Goal: Browse casually: Explore the website without a specific task or goal

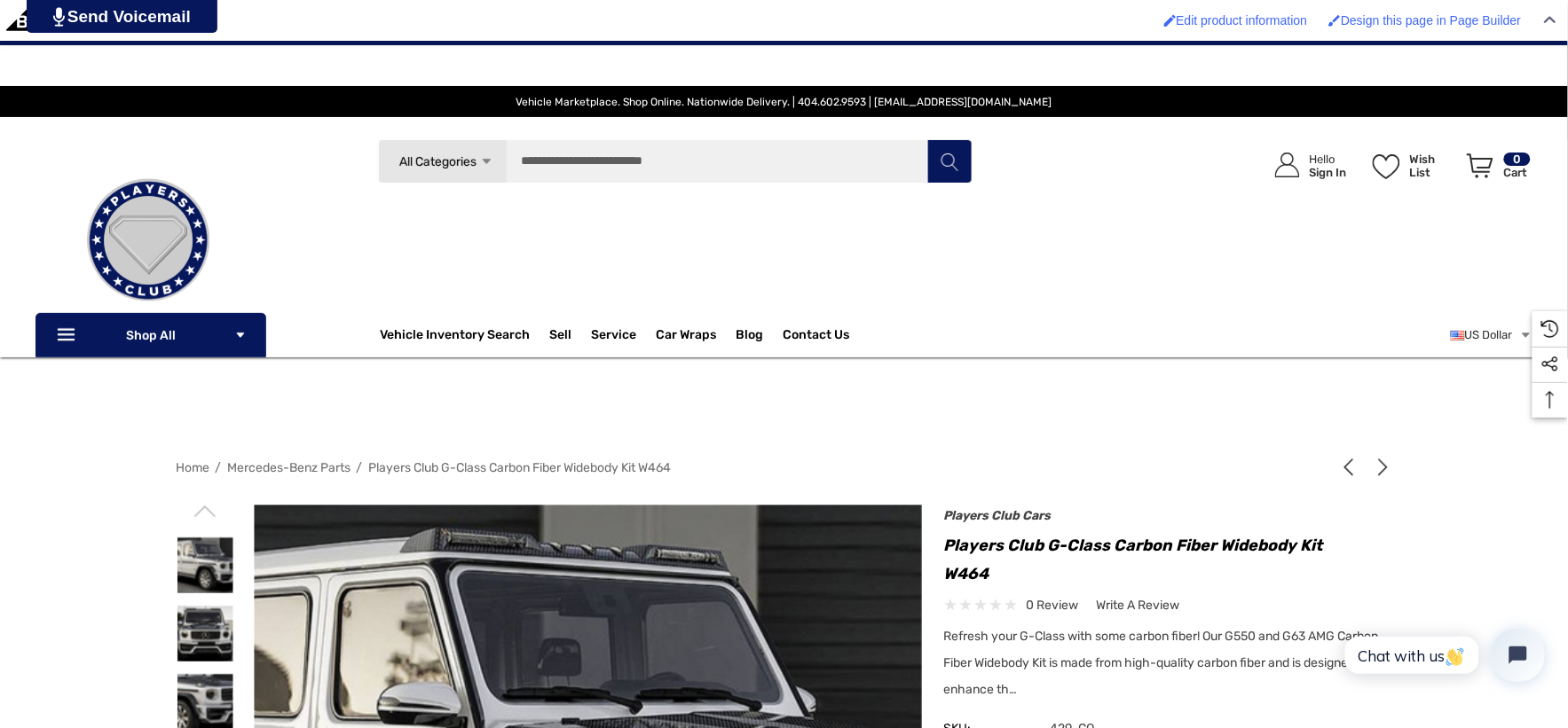
click at [234, 86] on span "Vehicle Marketplace. Shop Online. Nationwide Delivery. | 404.602.9593 | [EMAIL_…" at bounding box center [784, 101] width 1496 height 31
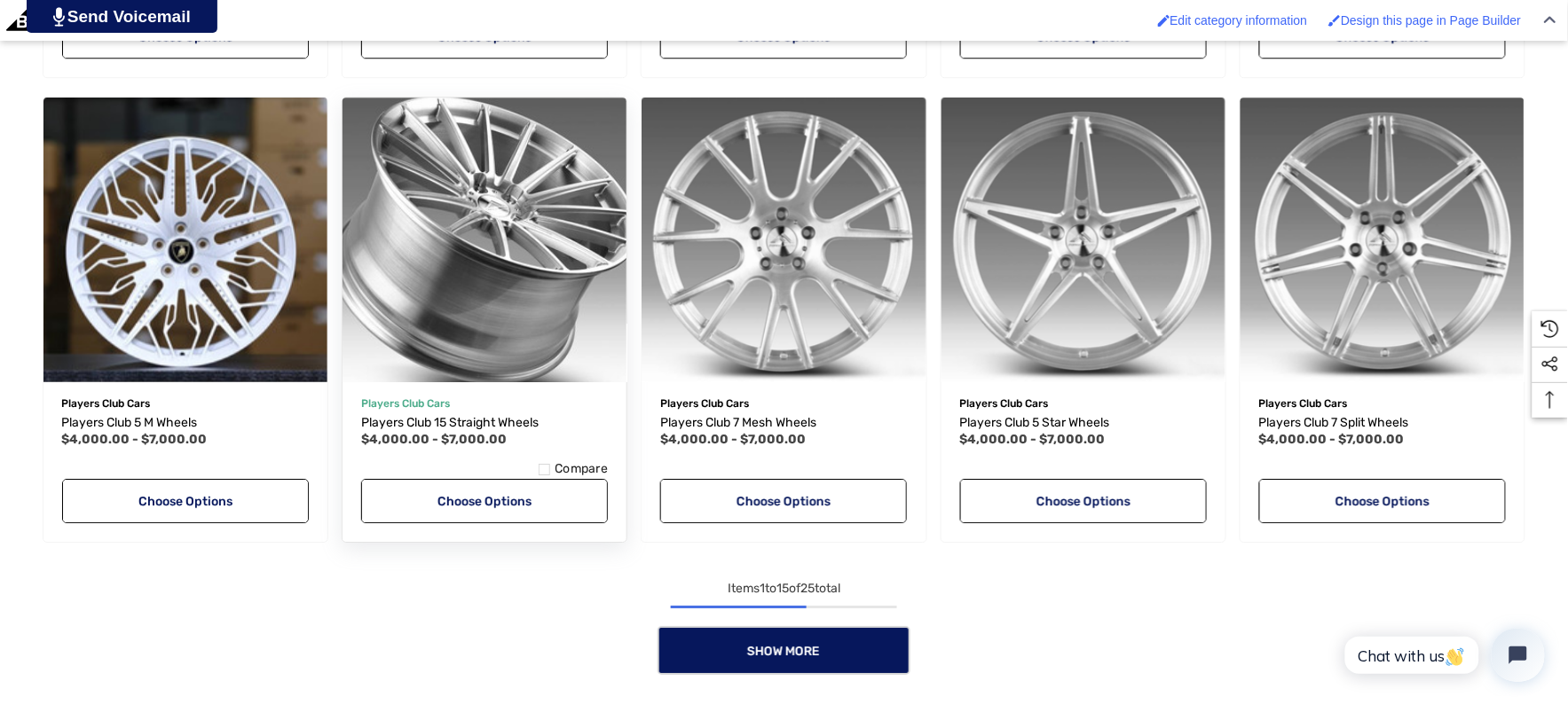
scroll to position [1575, 0]
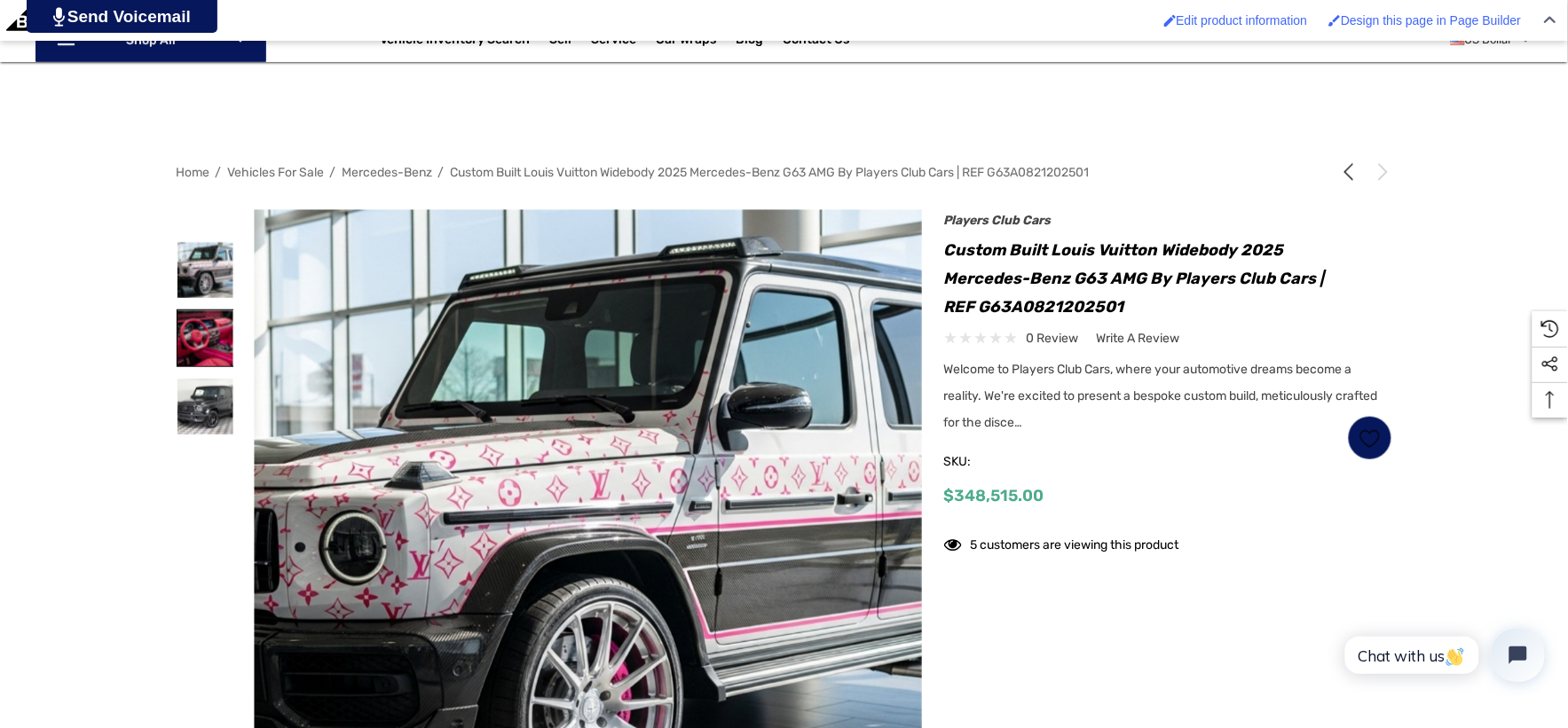
click at [209, 324] on img at bounding box center [205, 338] width 56 height 55
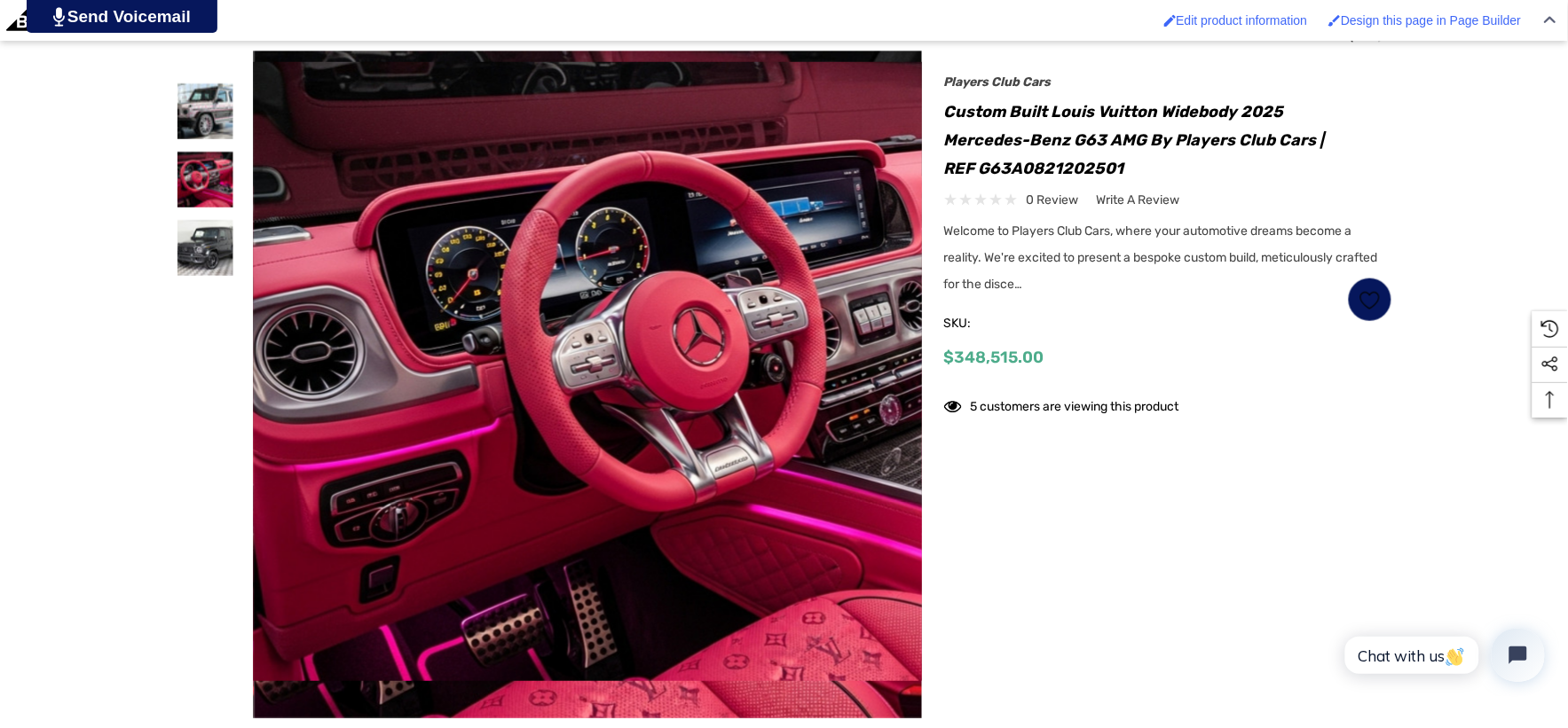
scroll to position [492, 0]
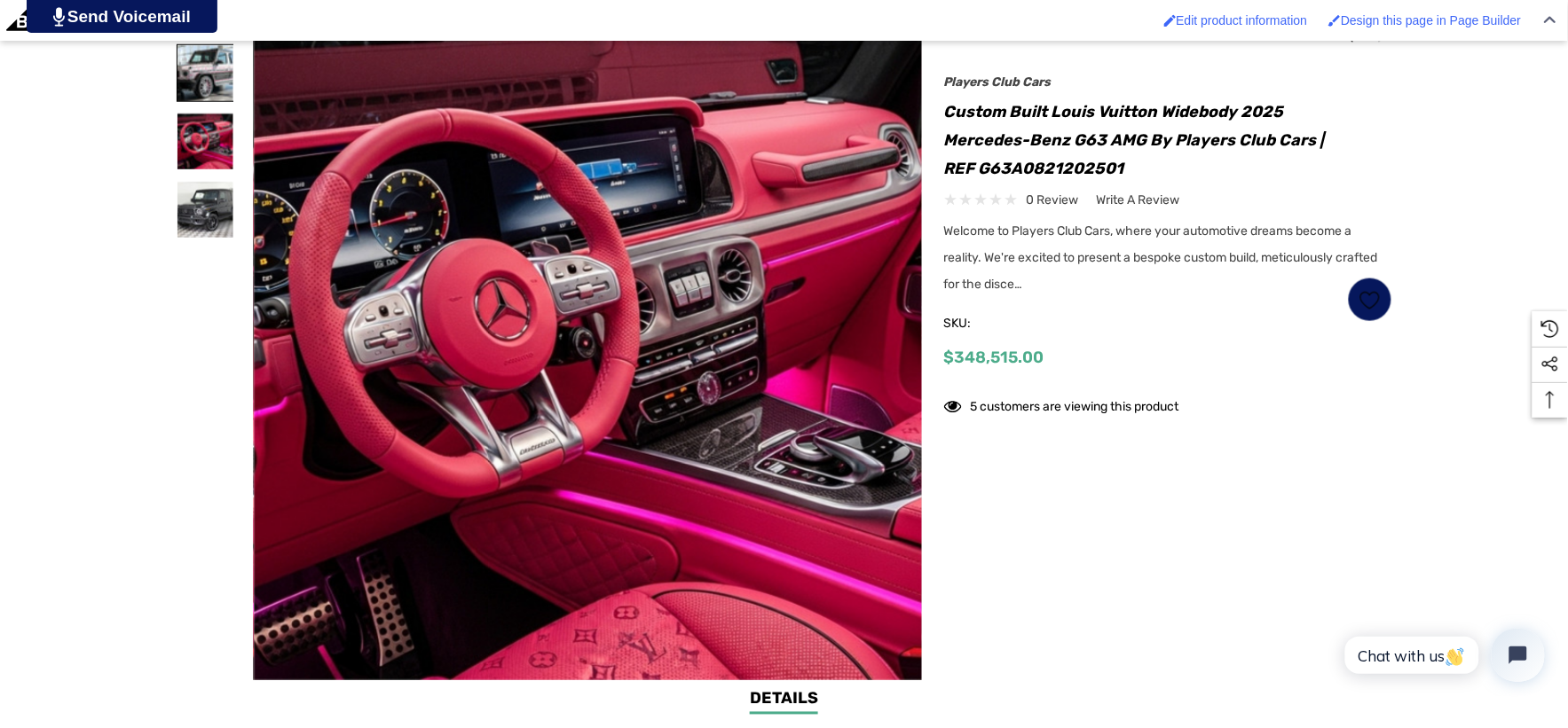
click at [205, 66] on img at bounding box center [205, 72] width 56 height 55
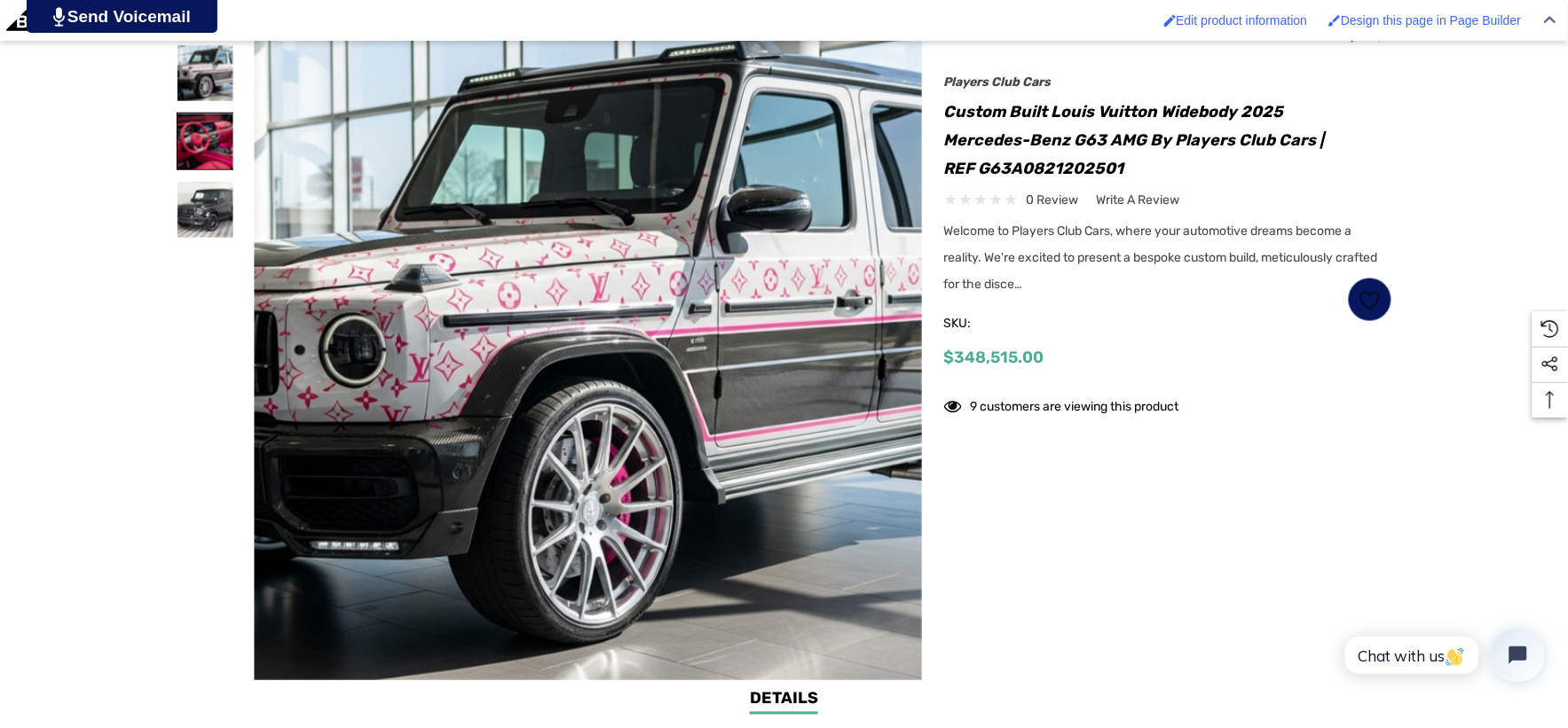
click at [188, 147] on img at bounding box center [205, 141] width 56 height 55
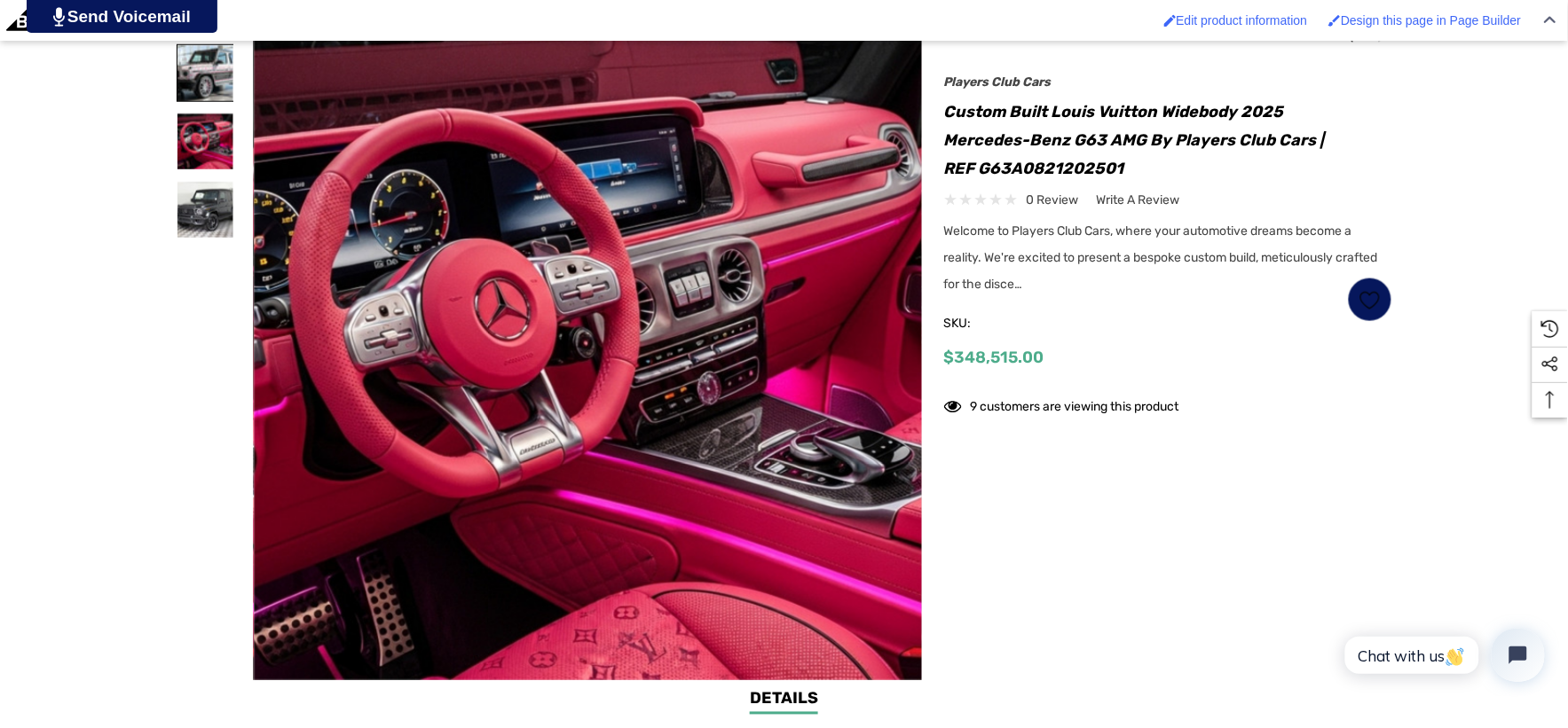
click at [208, 77] on img at bounding box center [205, 72] width 56 height 55
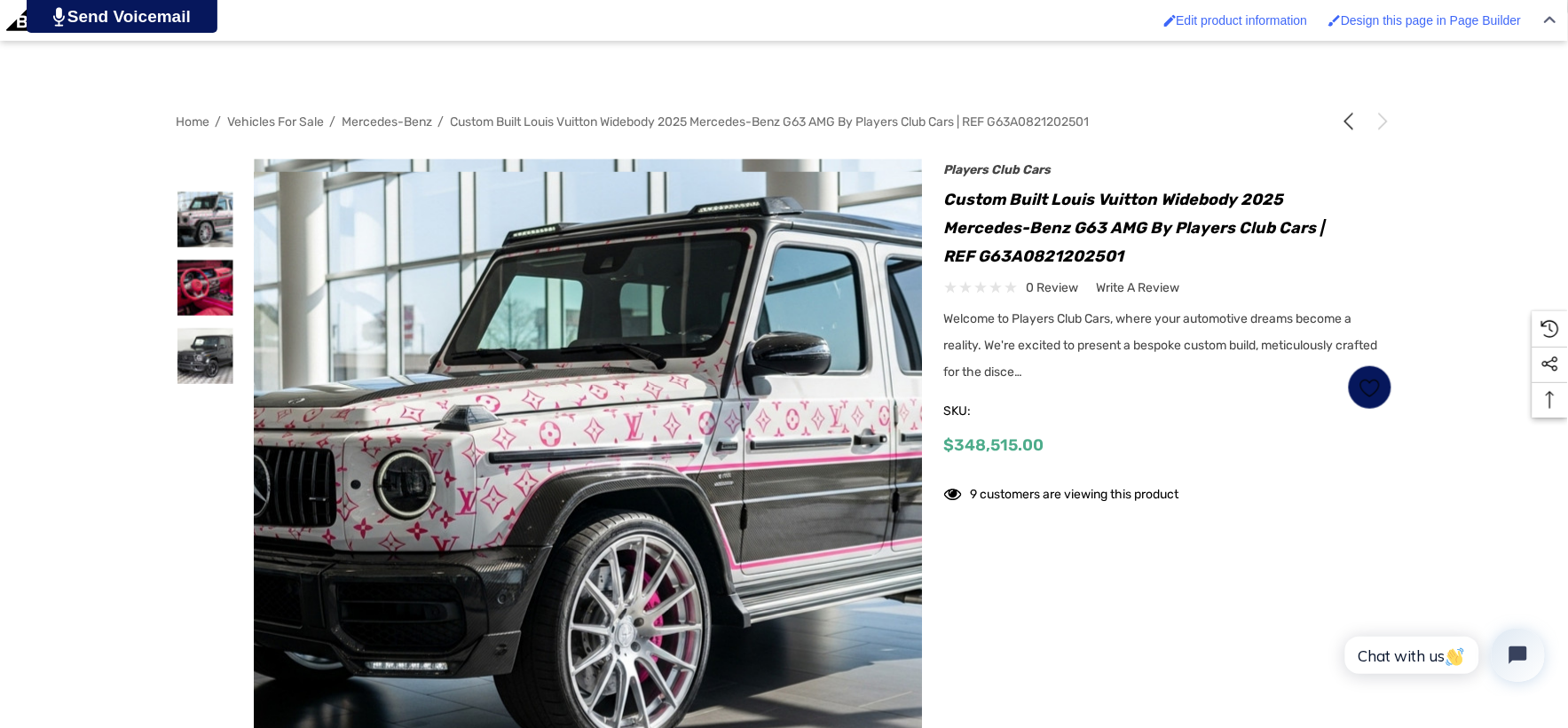
scroll to position [394, 0]
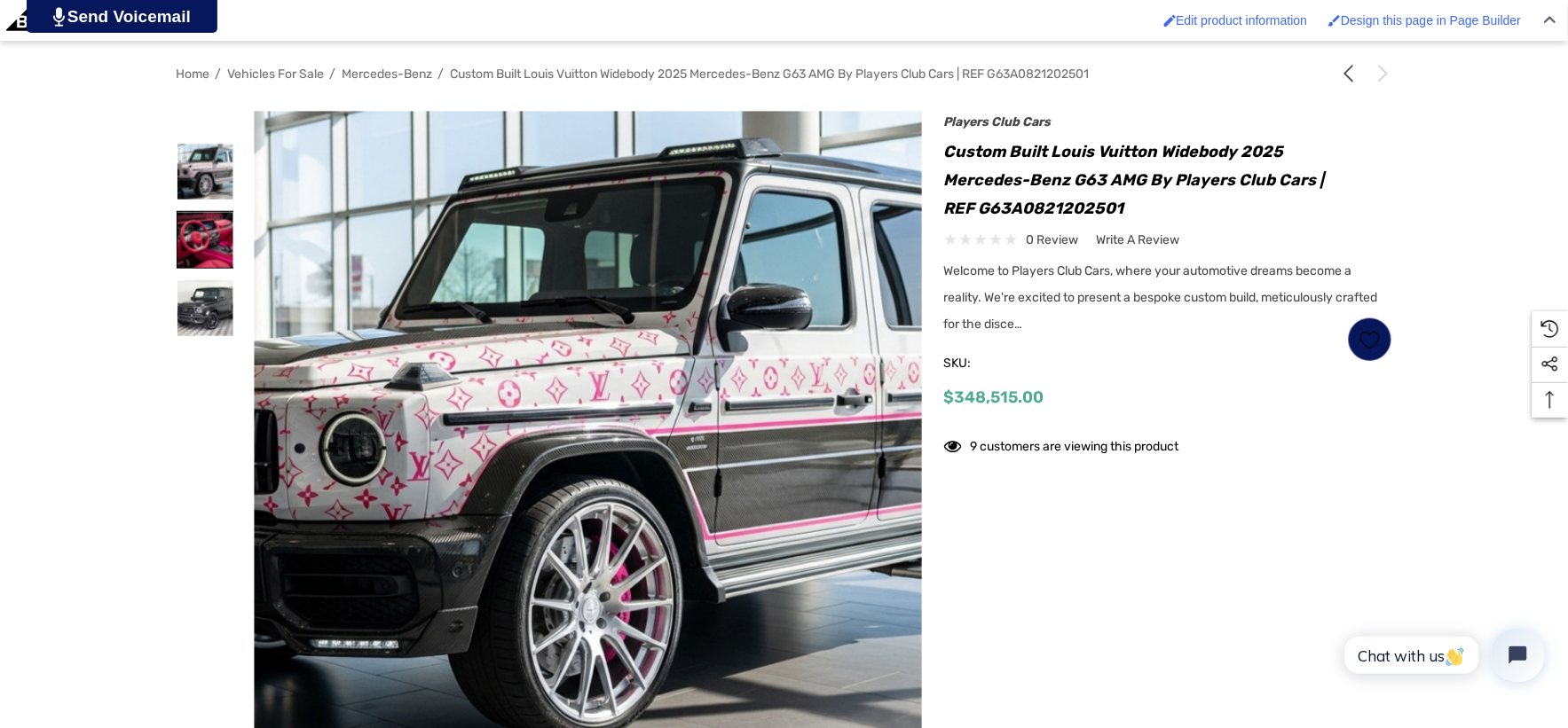
click at [199, 225] on img at bounding box center [205, 239] width 56 height 55
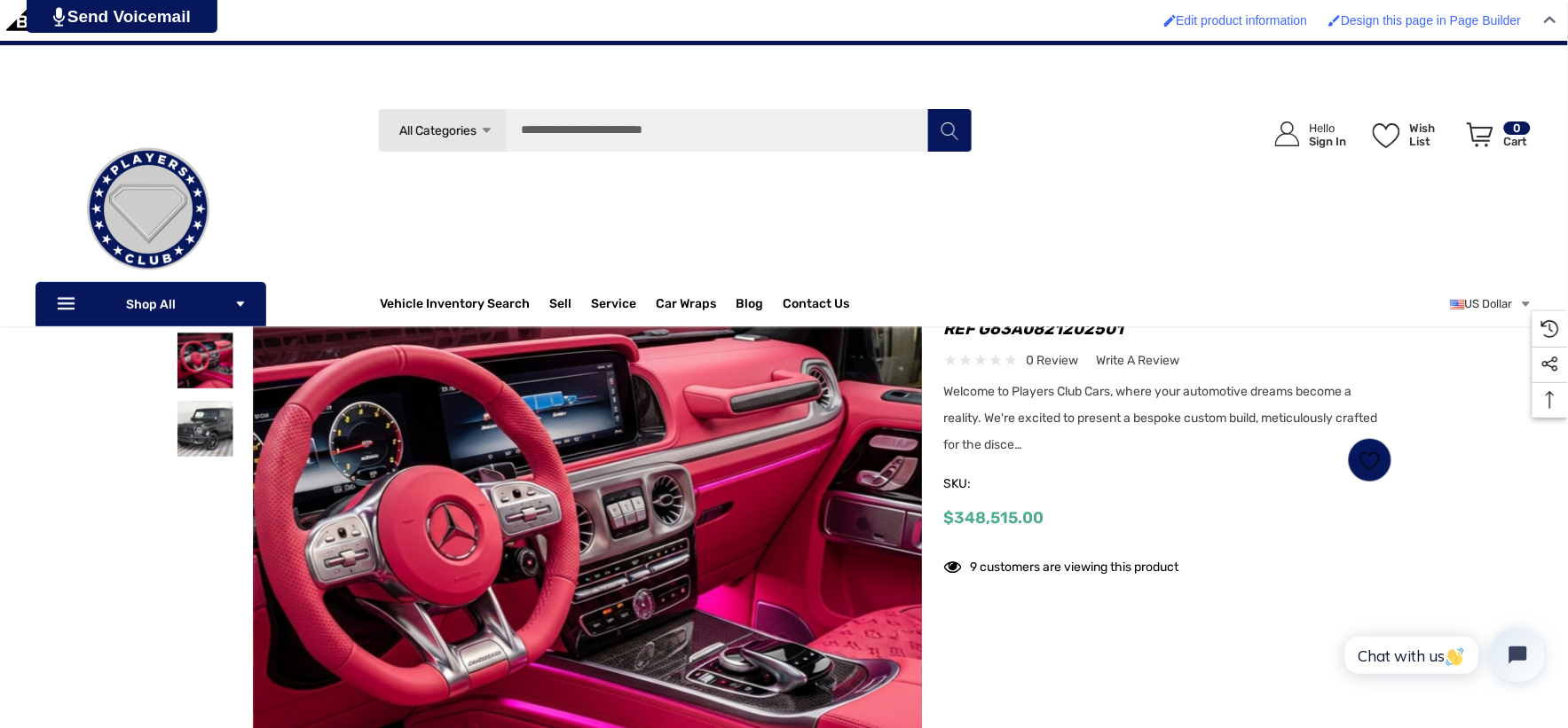
scroll to position [197, 0]
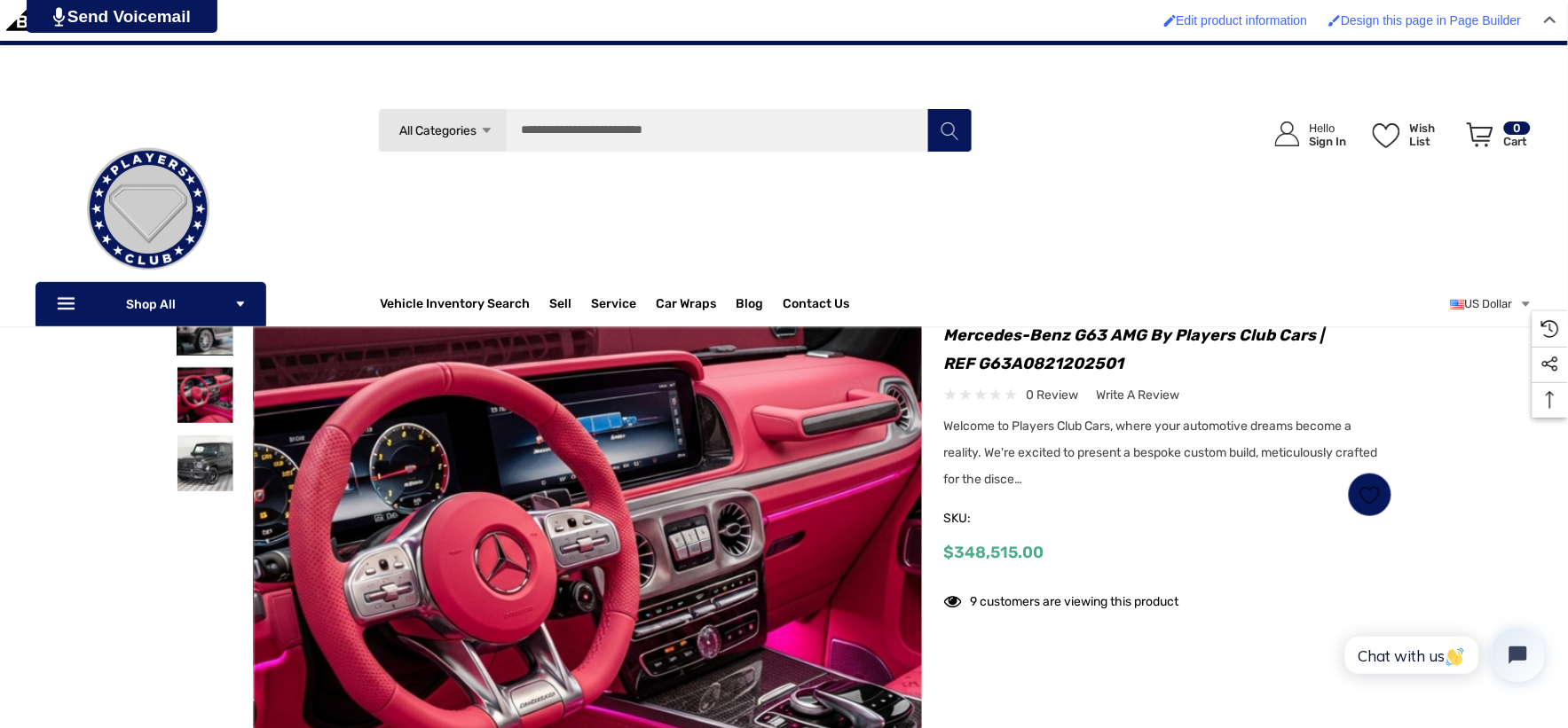
click at [208, 348] on img at bounding box center [205, 326] width 56 height 55
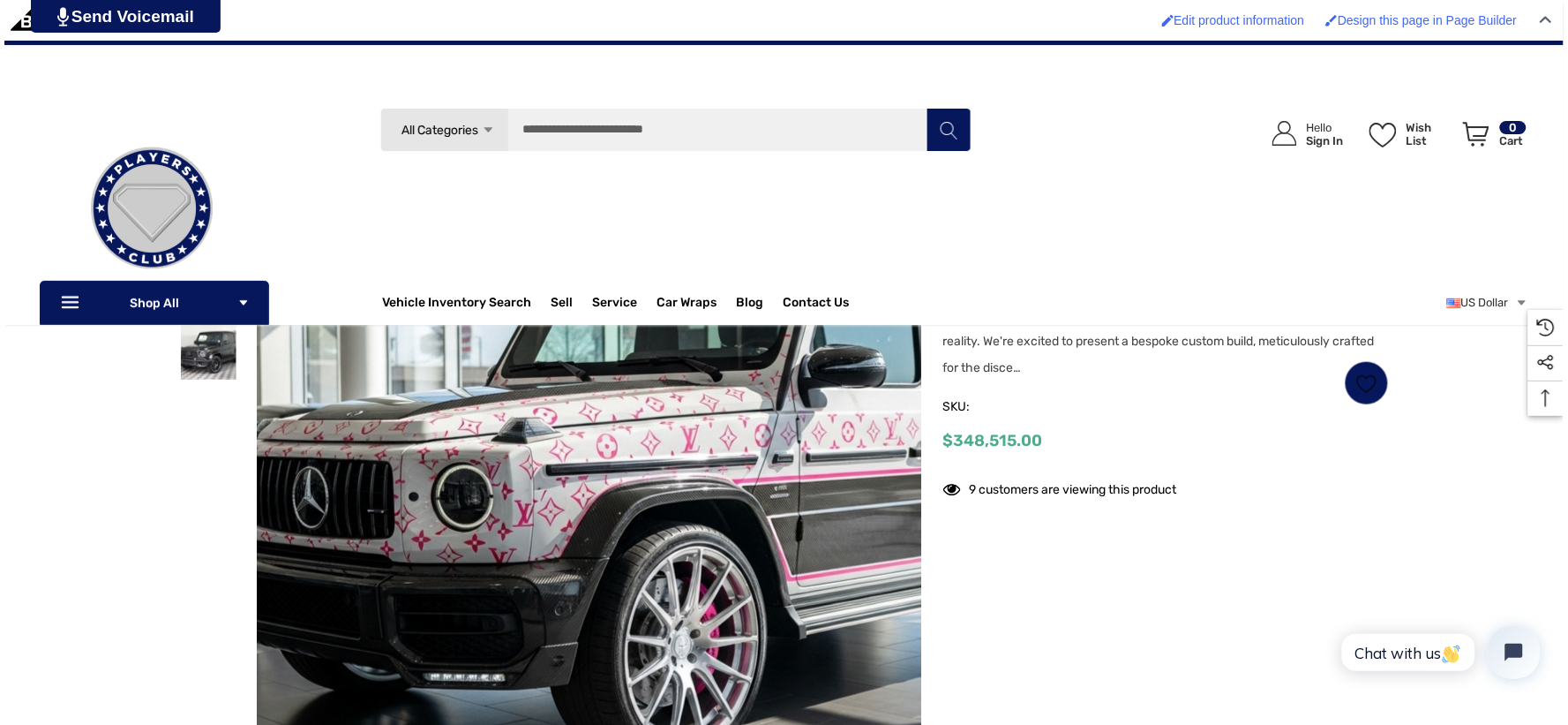
scroll to position [294, 0]
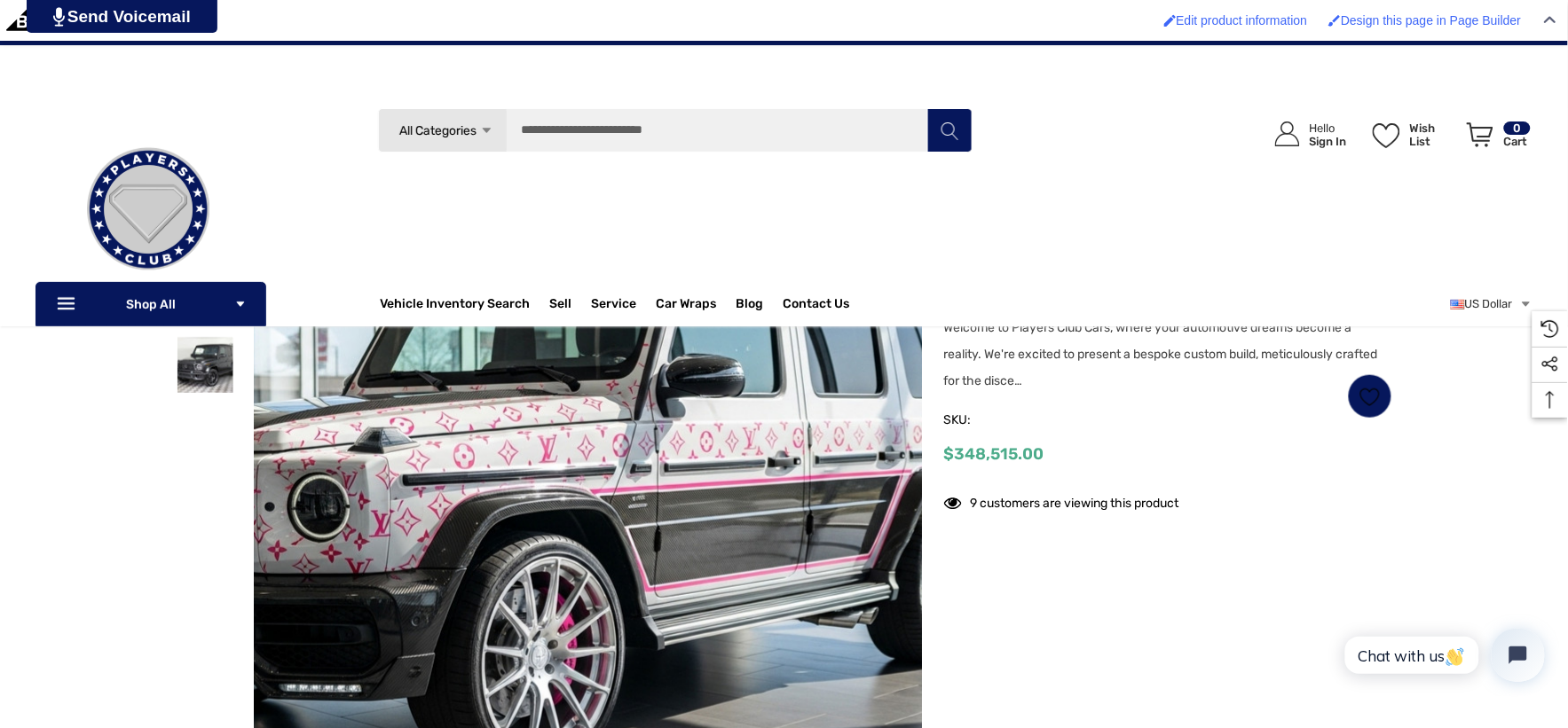
click at [662, 533] on img at bounding box center [536, 503] width 1136 height 619
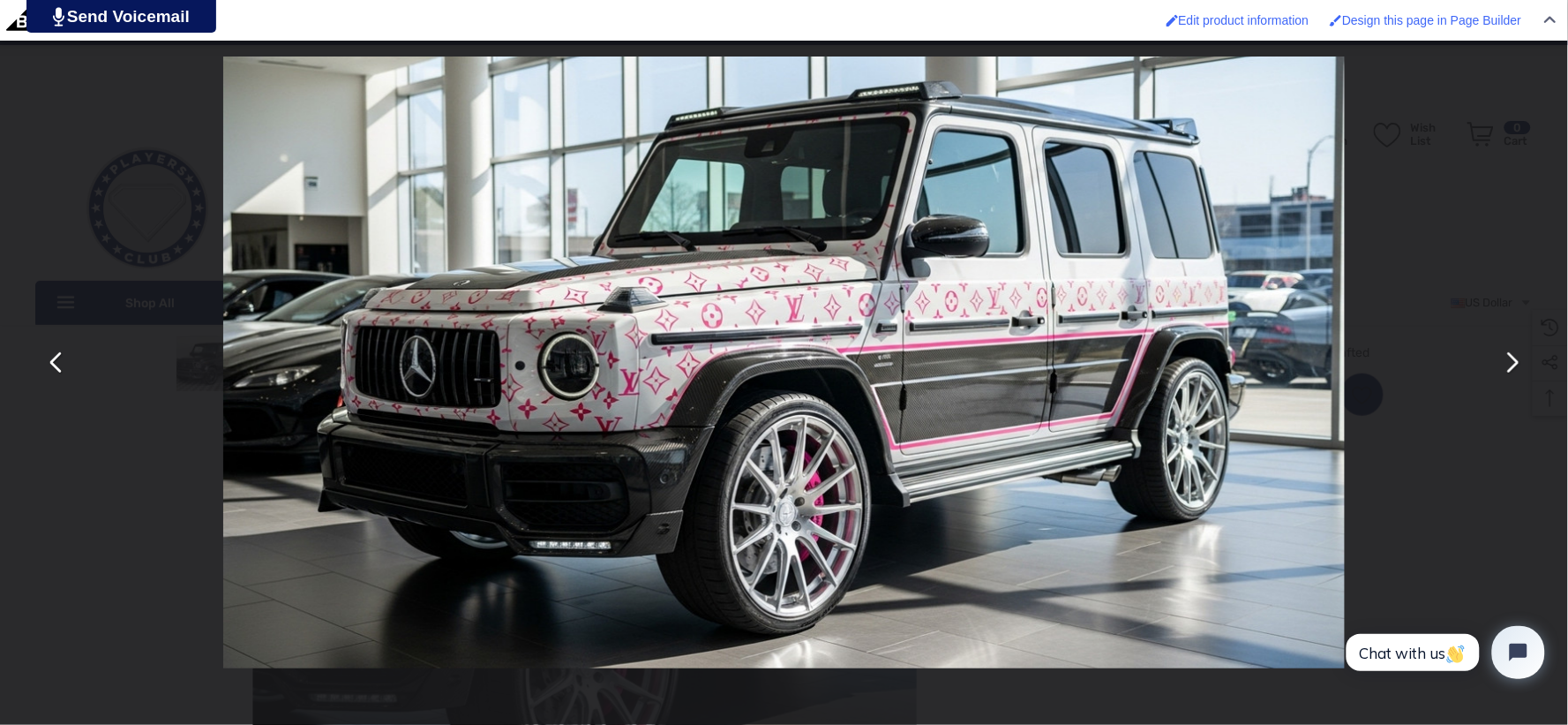
click at [1516, 374] on button "You can close this modal content with the ESC key" at bounding box center [1511, 362] width 42 height 42
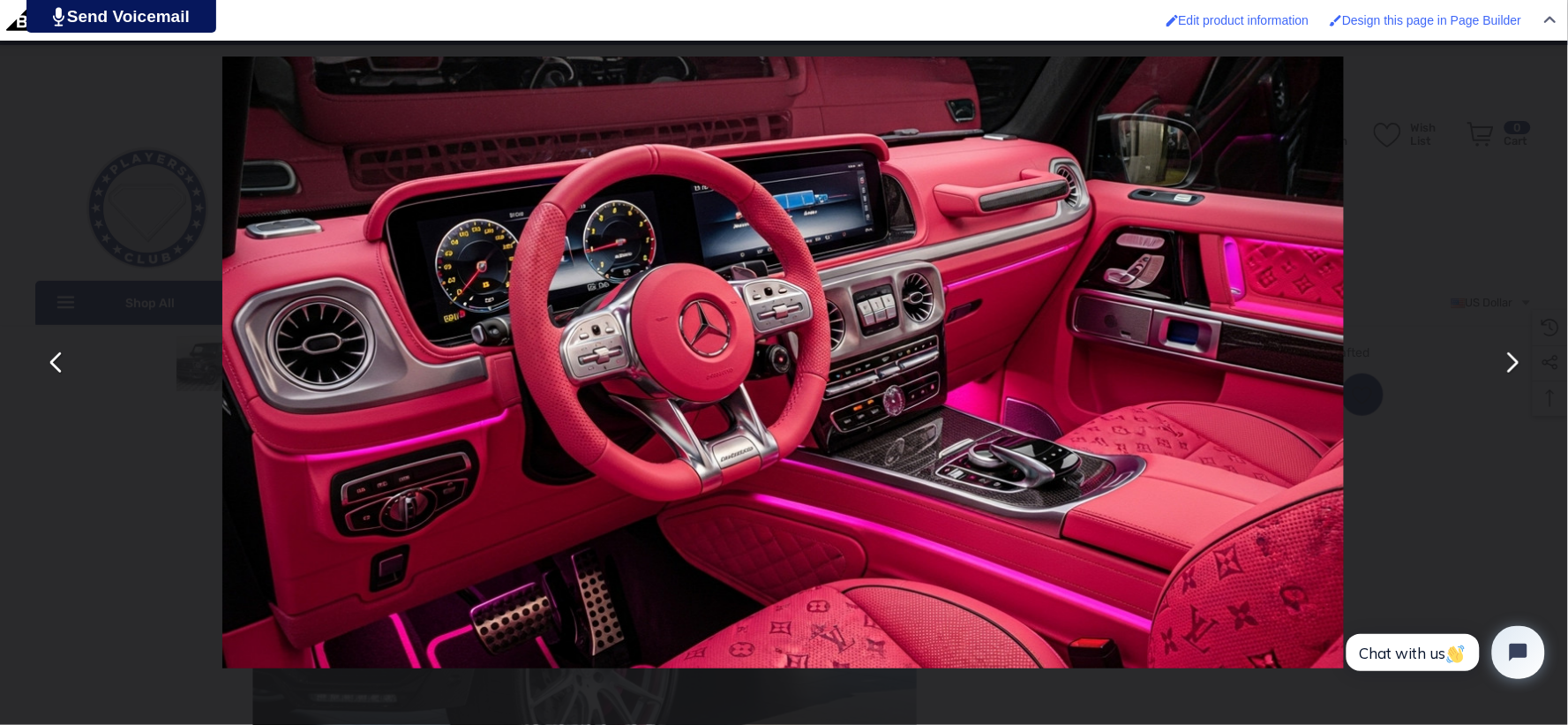
click at [64, 354] on button "You can close this modal content with the ESC key" at bounding box center [56, 362] width 42 height 42
